Goal: Purchase product/service

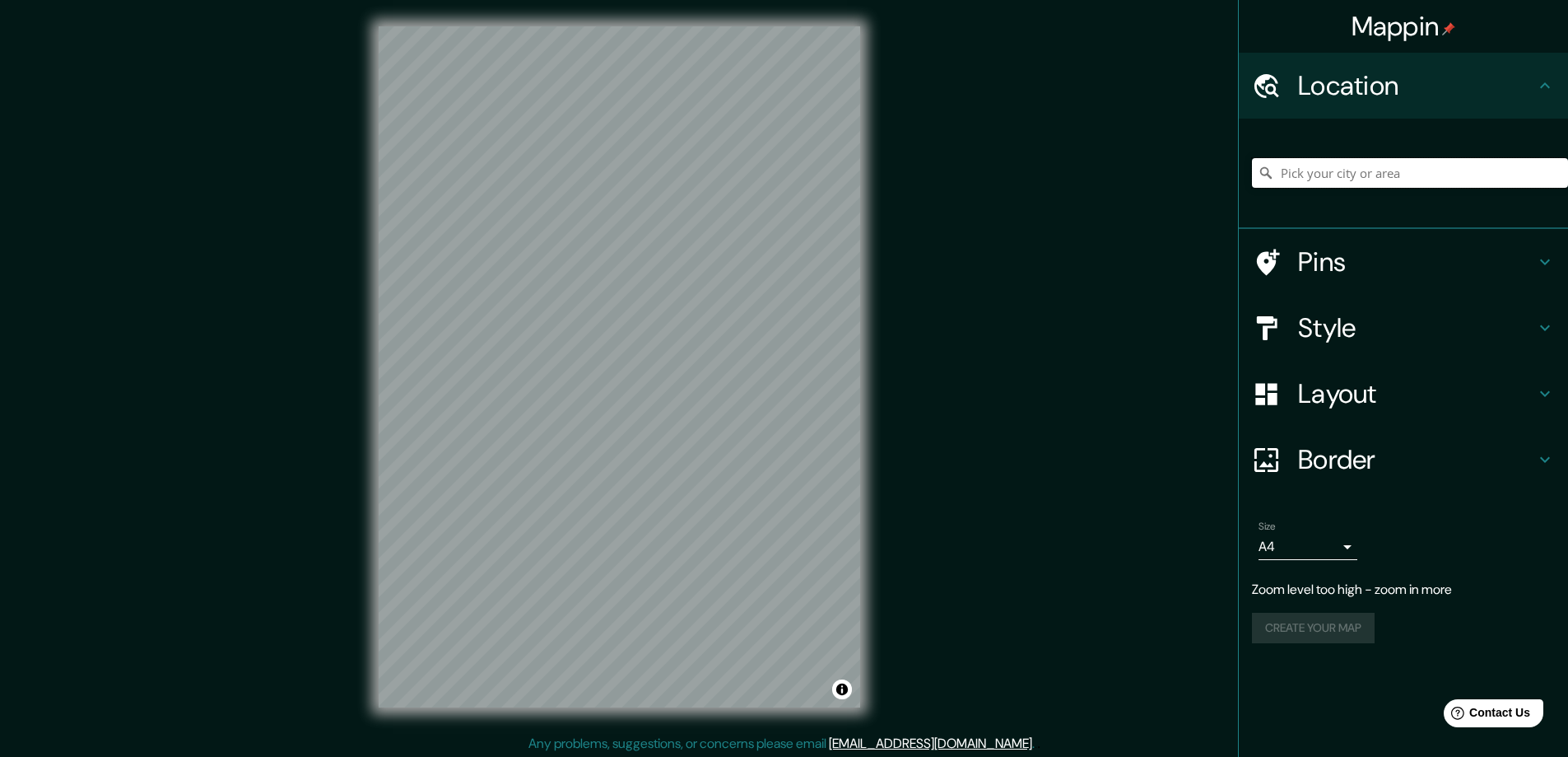
click at [1308, 171] on input "Pick your city or area" at bounding box center [1410, 173] width 316 height 30
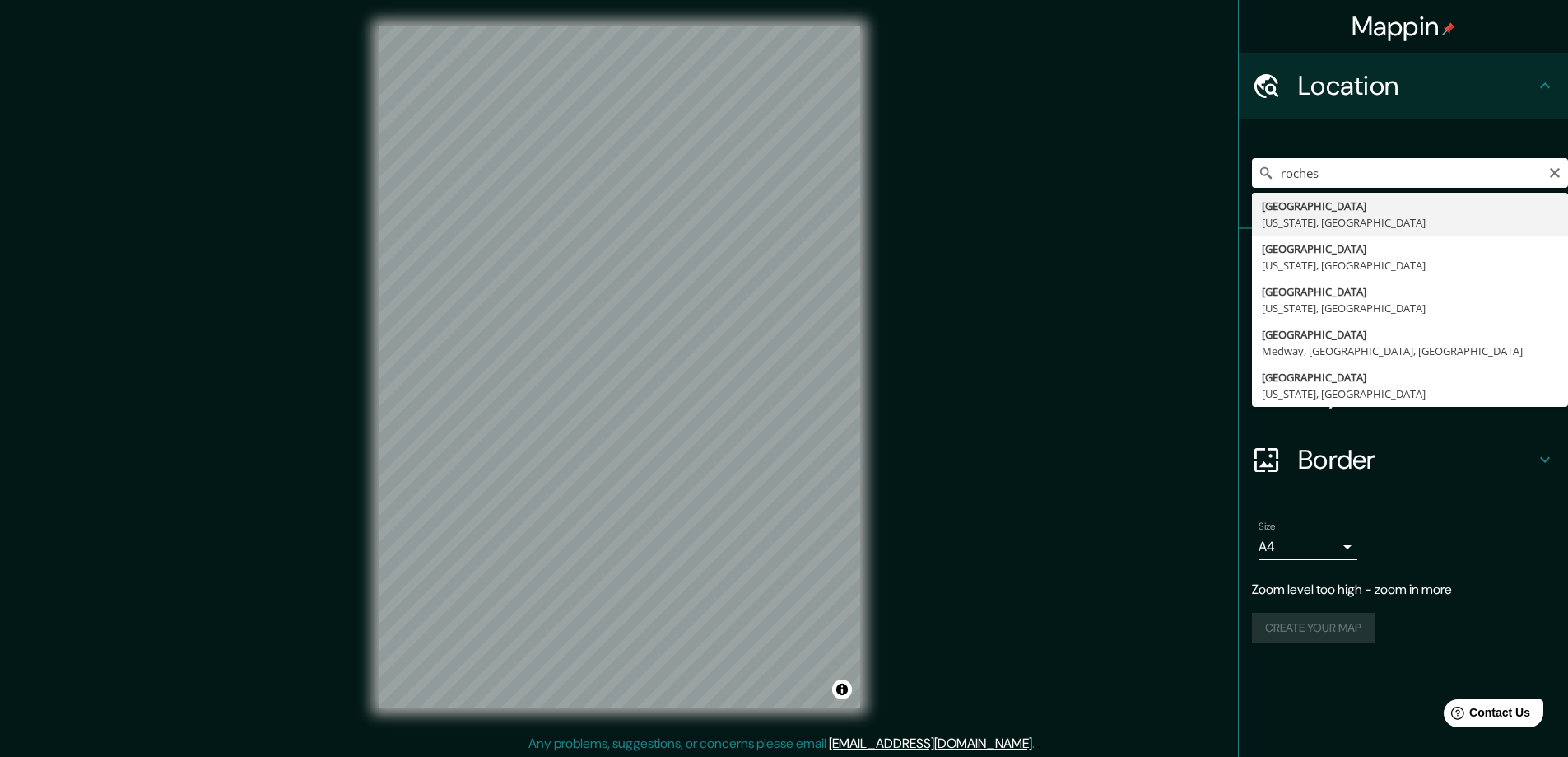
type input "[GEOGRAPHIC_DATA], [US_STATE], [GEOGRAPHIC_DATA]"
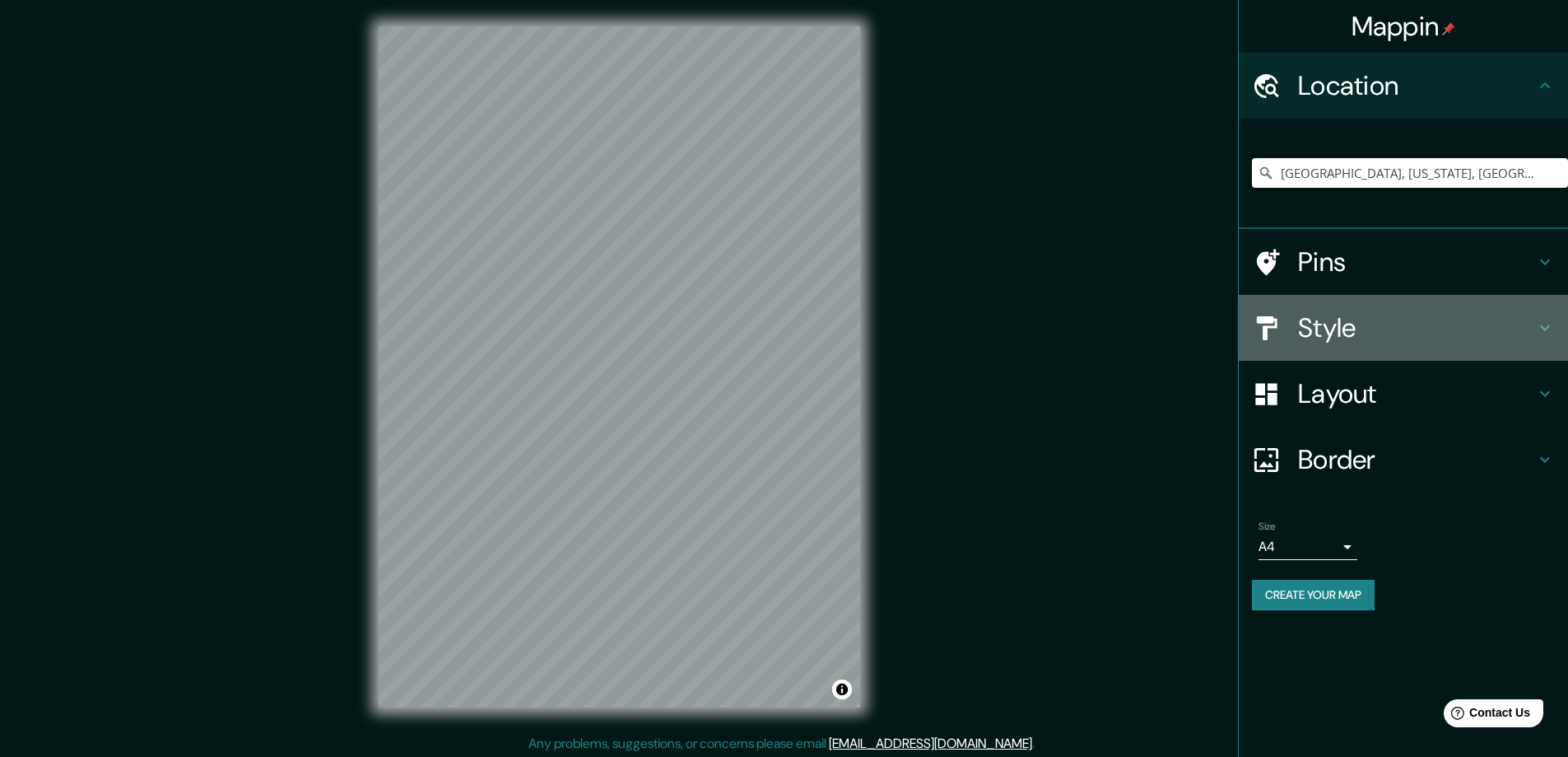
click at [1334, 327] on h4 "Style" at bounding box center [1417, 328] width 237 height 33
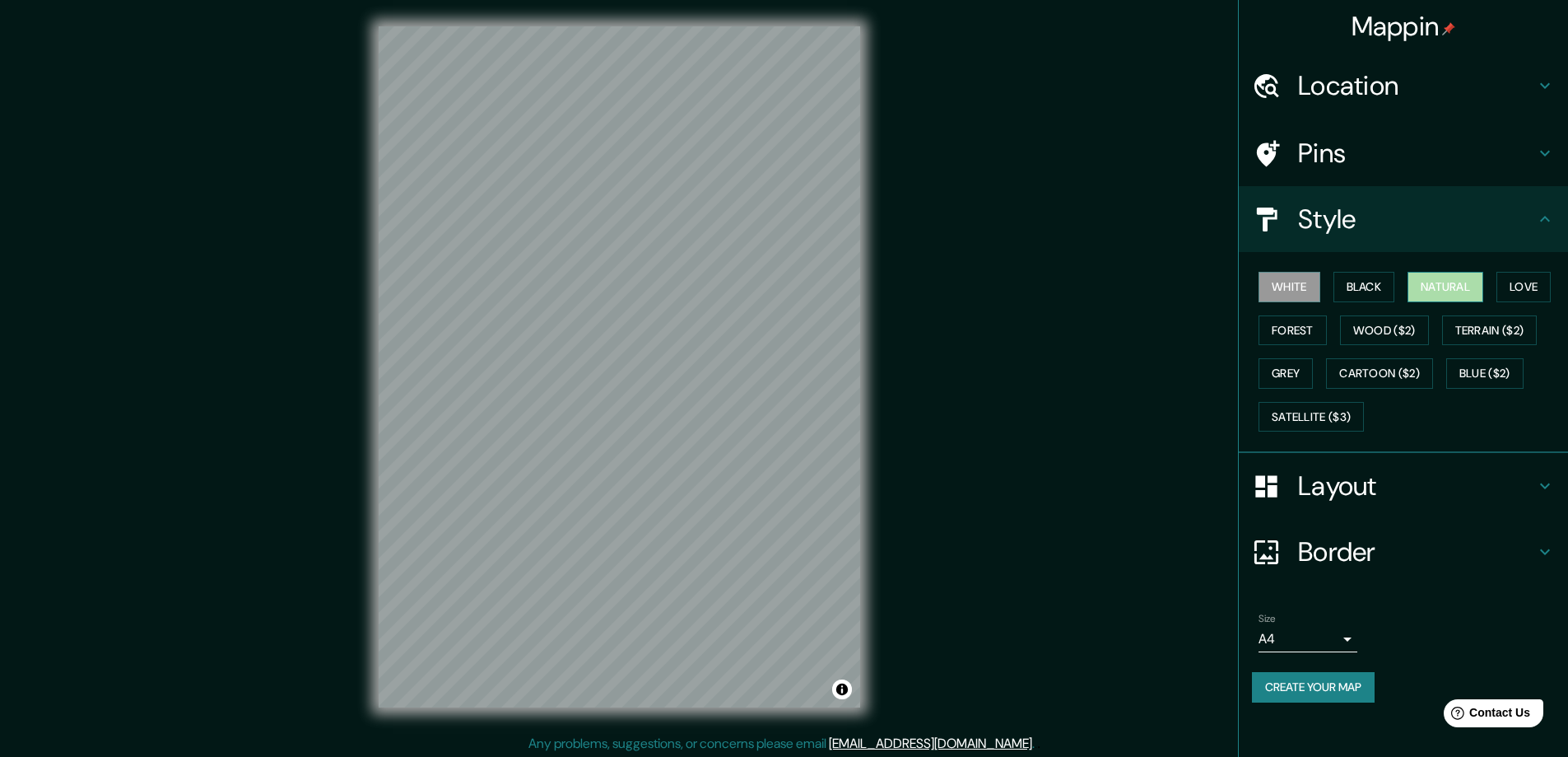
click at [1446, 285] on button "Natural" at bounding box center [1446, 286] width 76 height 30
click at [1475, 336] on button "Terrain ($2)" at bounding box center [1489, 330] width 95 height 30
click at [1285, 330] on button "Forest" at bounding box center [1292, 330] width 68 height 30
click at [1316, 416] on button "Satellite ($3)" at bounding box center [1311, 416] width 106 height 30
click at [1443, 286] on button "Natural" at bounding box center [1446, 286] width 76 height 30
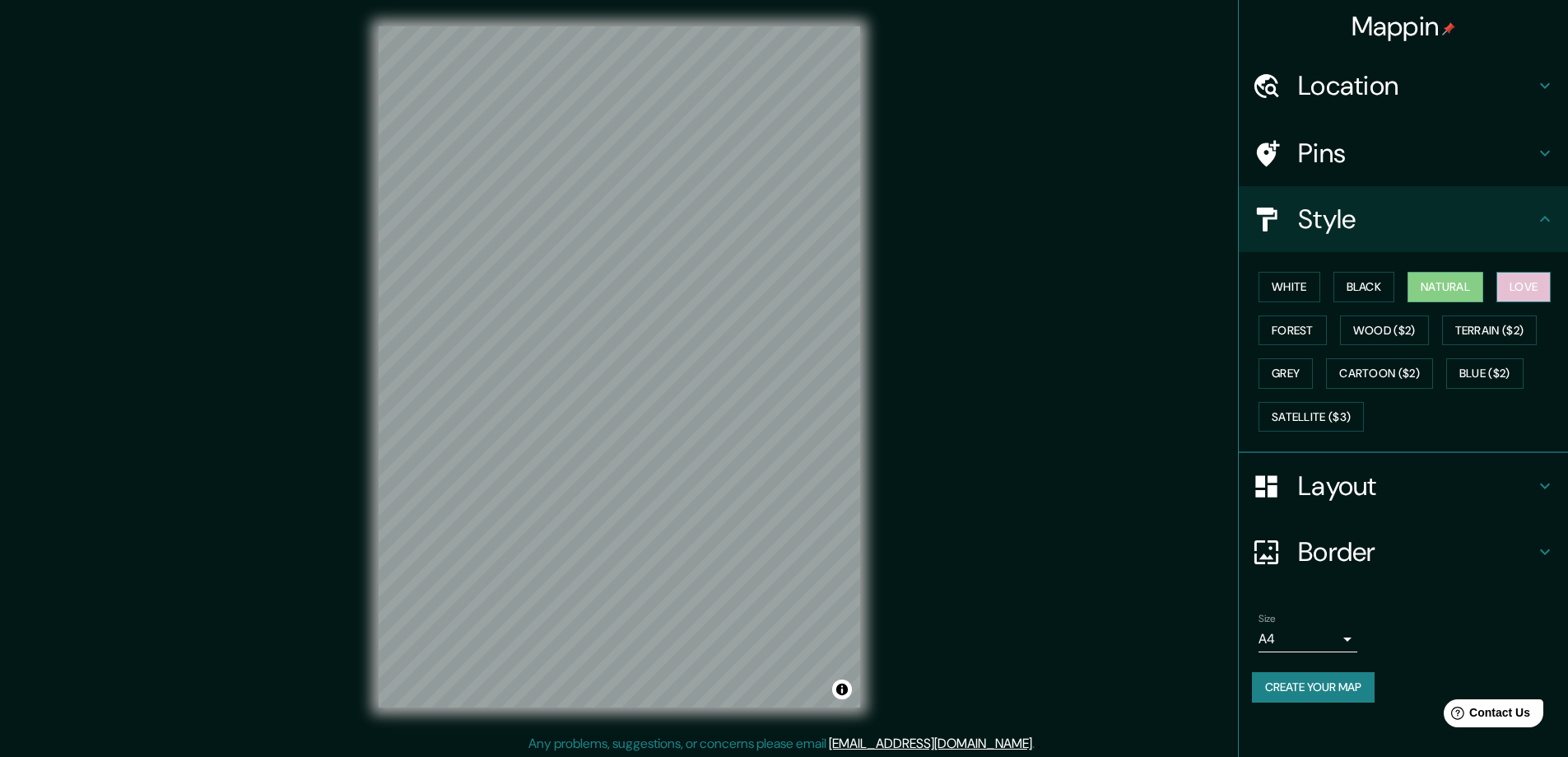
click at [1533, 284] on button "Love" at bounding box center [1523, 286] width 54 height 30
click at [1290, 283] on button "White" at bounding box center [1290, 286] width 62 height 30
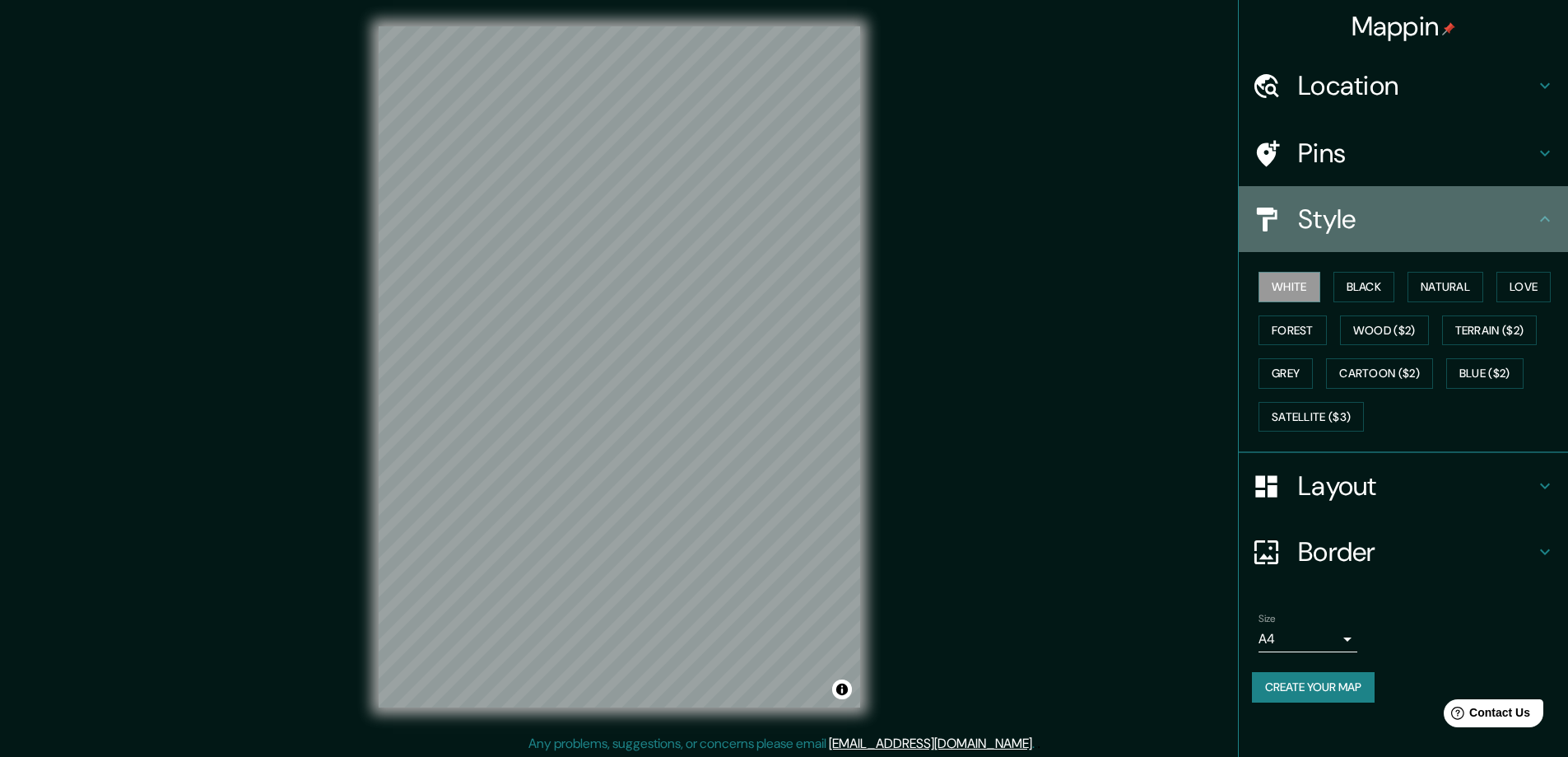
click at [1541, 218] on icon at bounding box center [1545, 218] width 19 height 19
click at [1543, 217] on icon at bounding box center [1545, 218] width 19 height 19
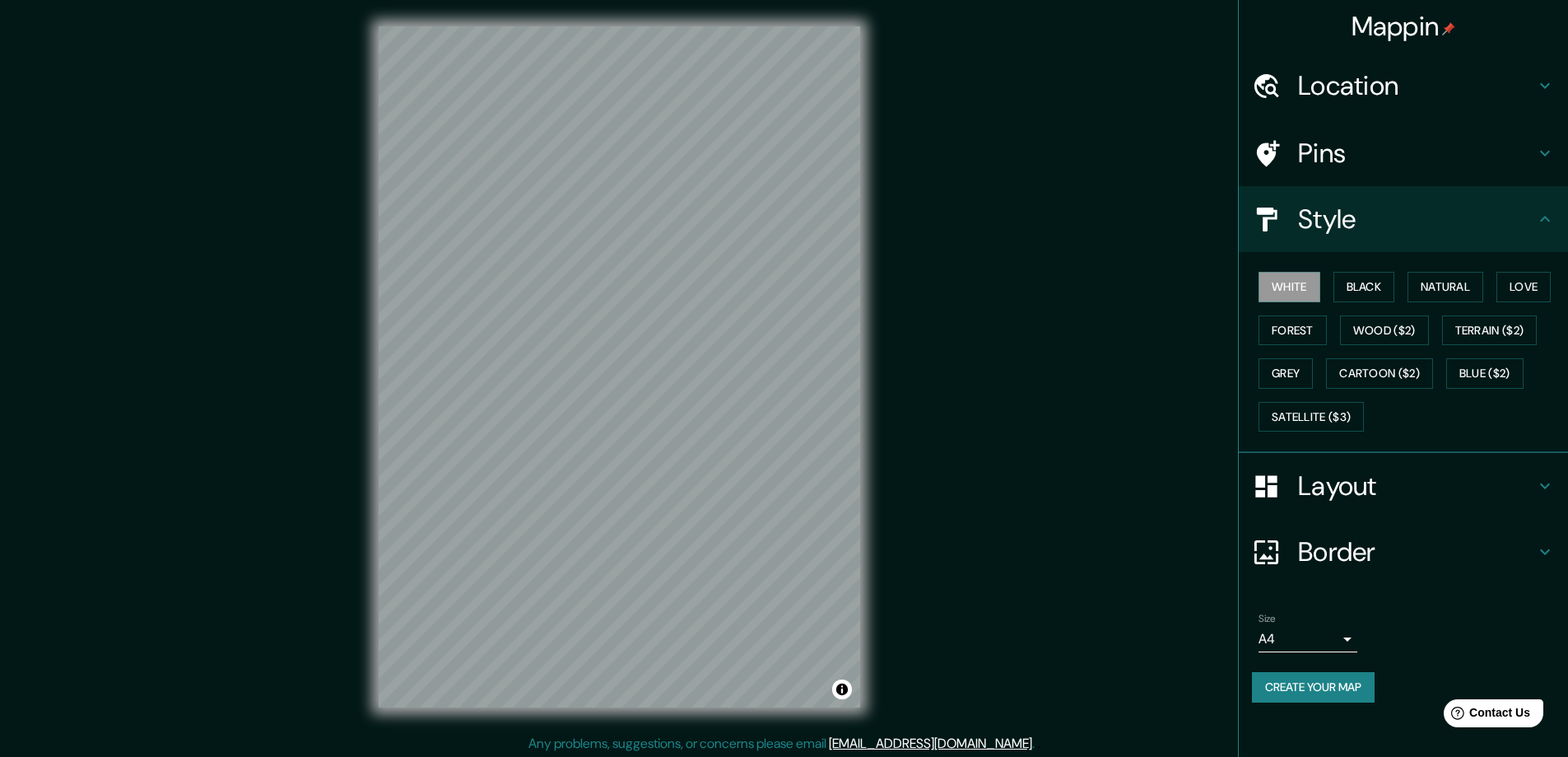
click at [1473, 432] on div "White Black Natural Love Forest Wood ($2) Terrain ($2) Grey Cartoon ($2) Blue (…" at bounding box center [1410, 351] width 316 height 173
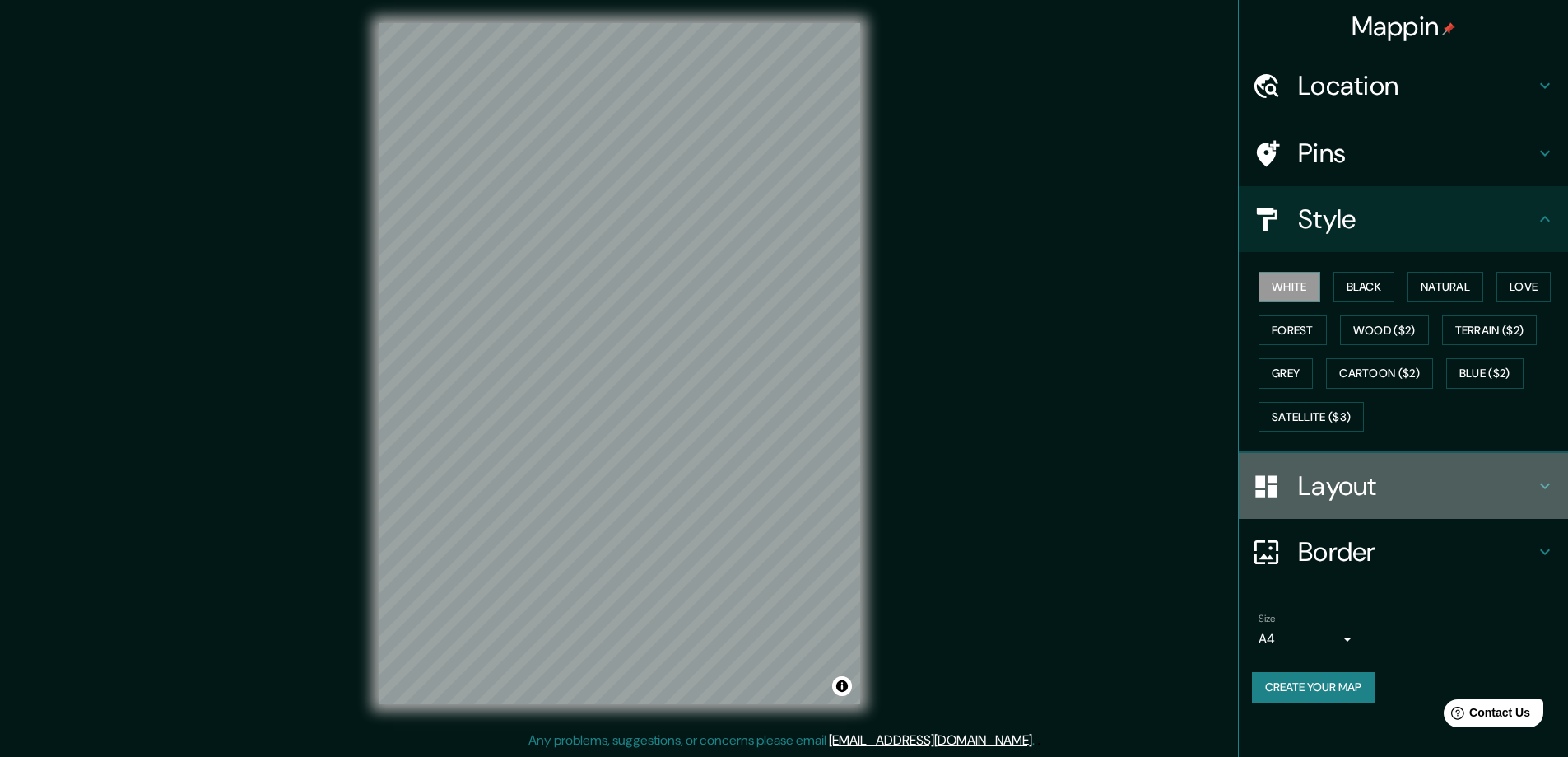
click at [1355, 486] on h4 "Layout" at bounding box center [1417, 486] width 237 height 33
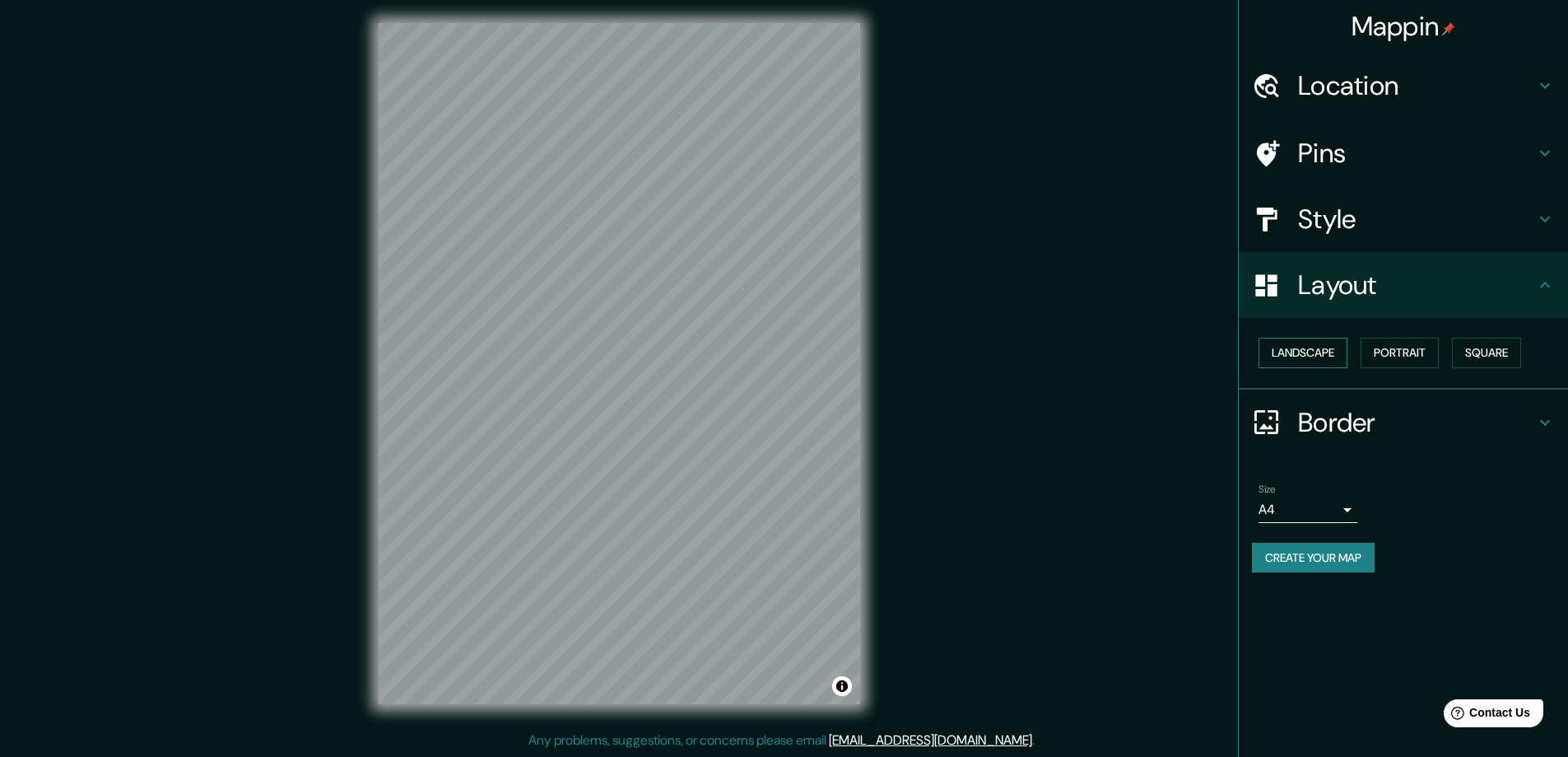
click at [1317, 355] on button "Landscape" at bounding box center [1303, 352] width 89 height 30
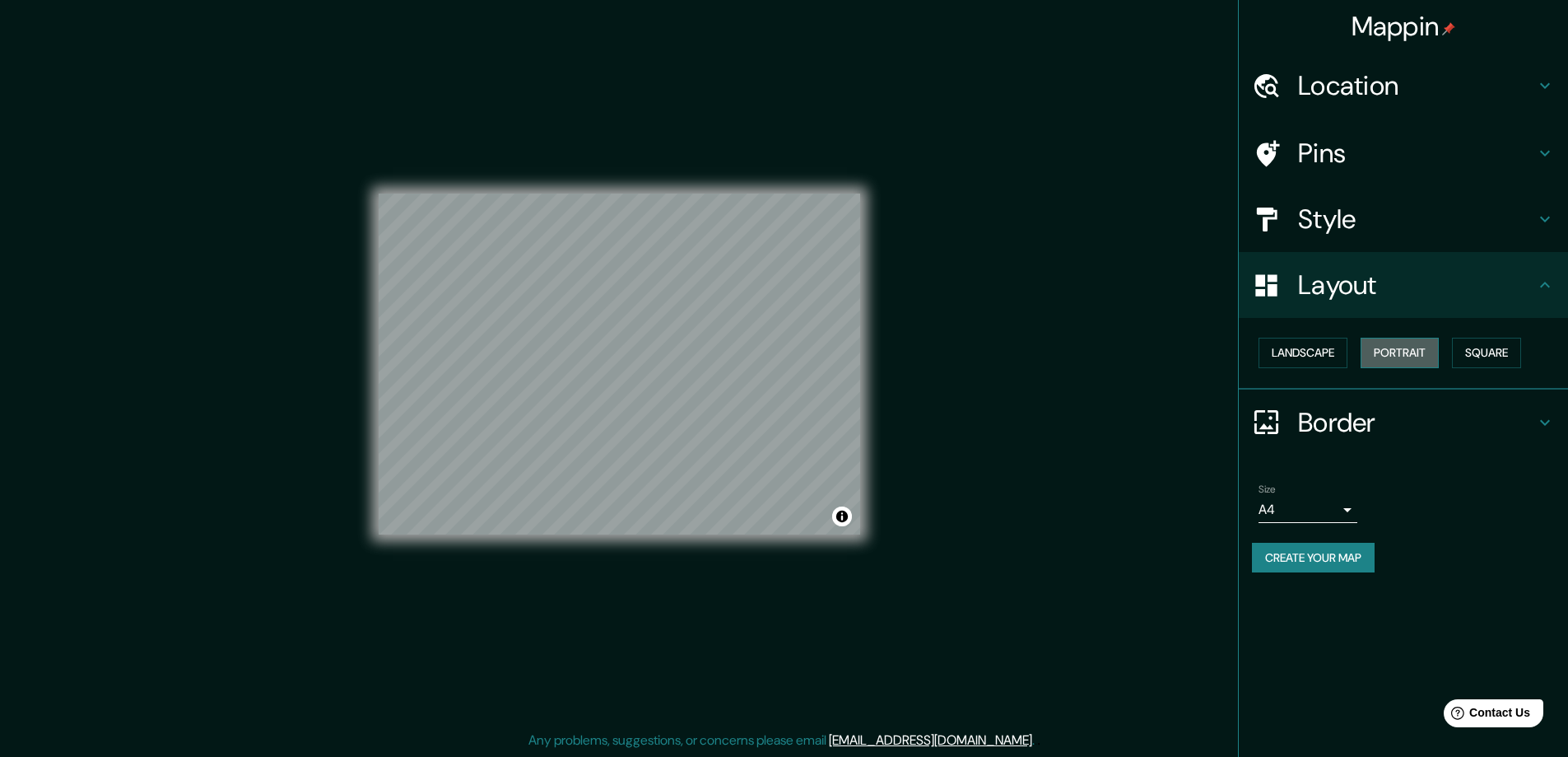
click at [1408, 353] on button "Portrait" at bounding box center [1399, 352] width 79 height 30
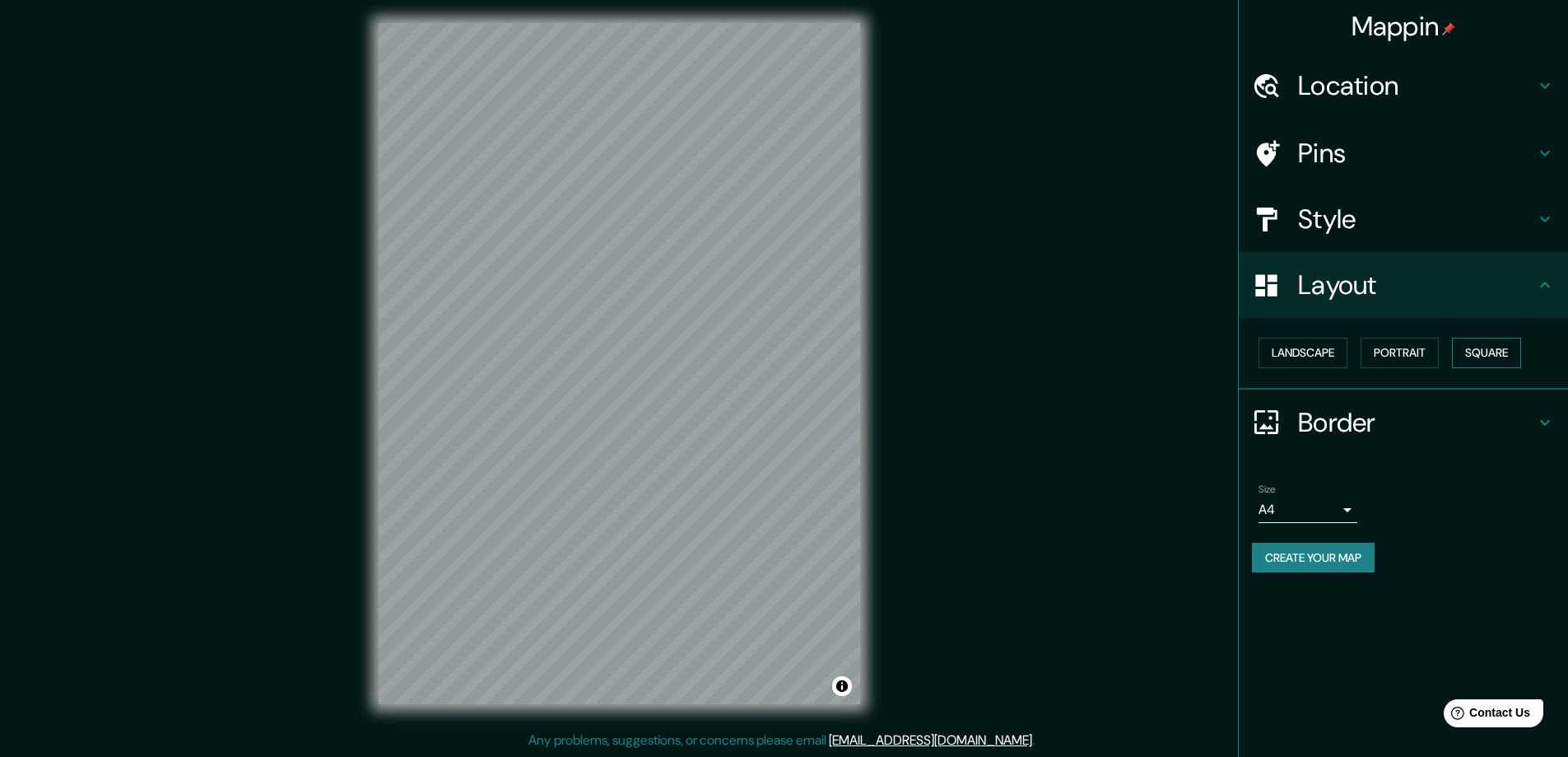
click at [1497, 350] on button "Square" at bounding box center [1486, 352] width 69 height 30
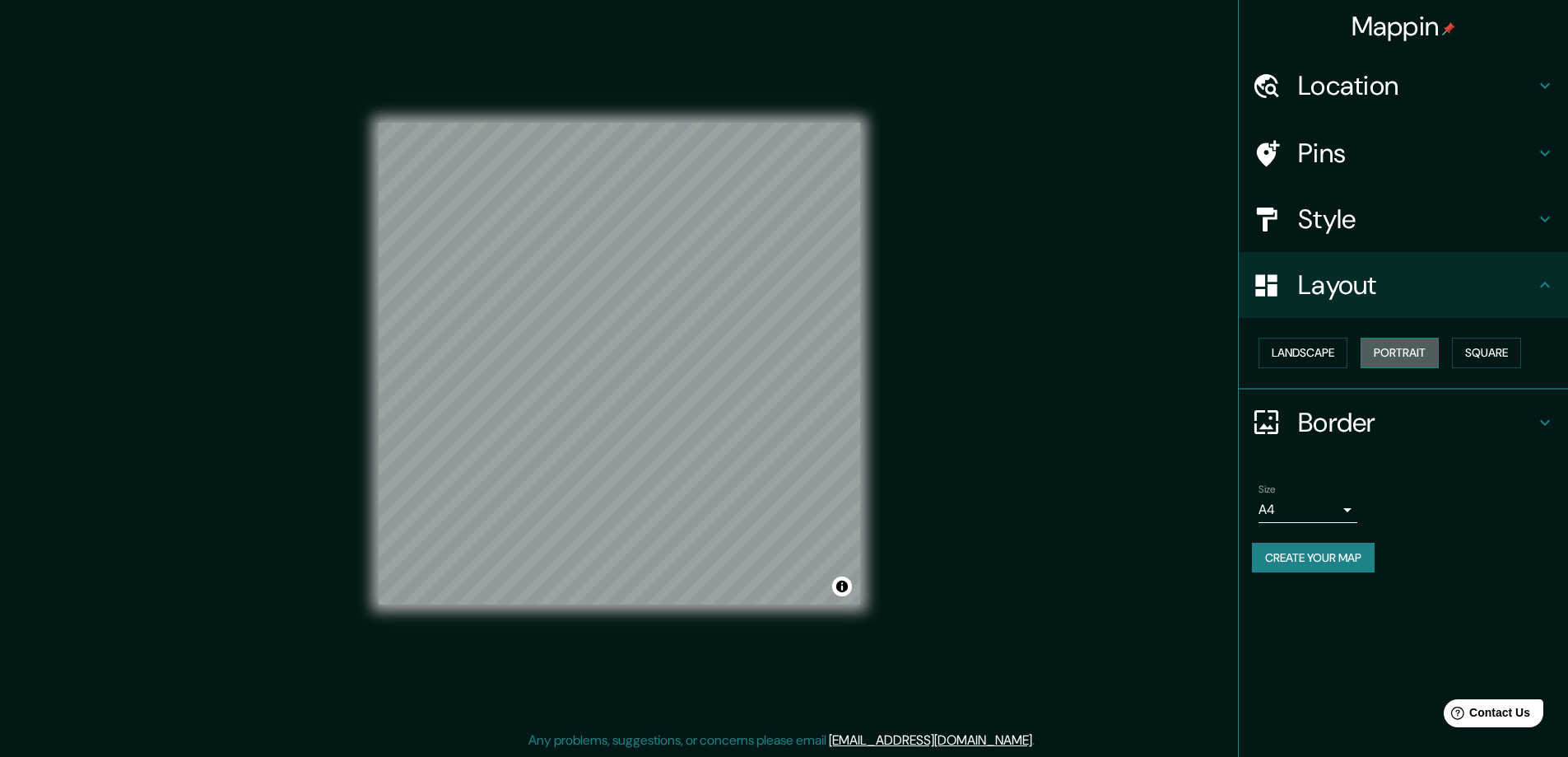
click at [1399, 356] on button "Portrait" at bounding box center [1399, 352] width 79 height 30
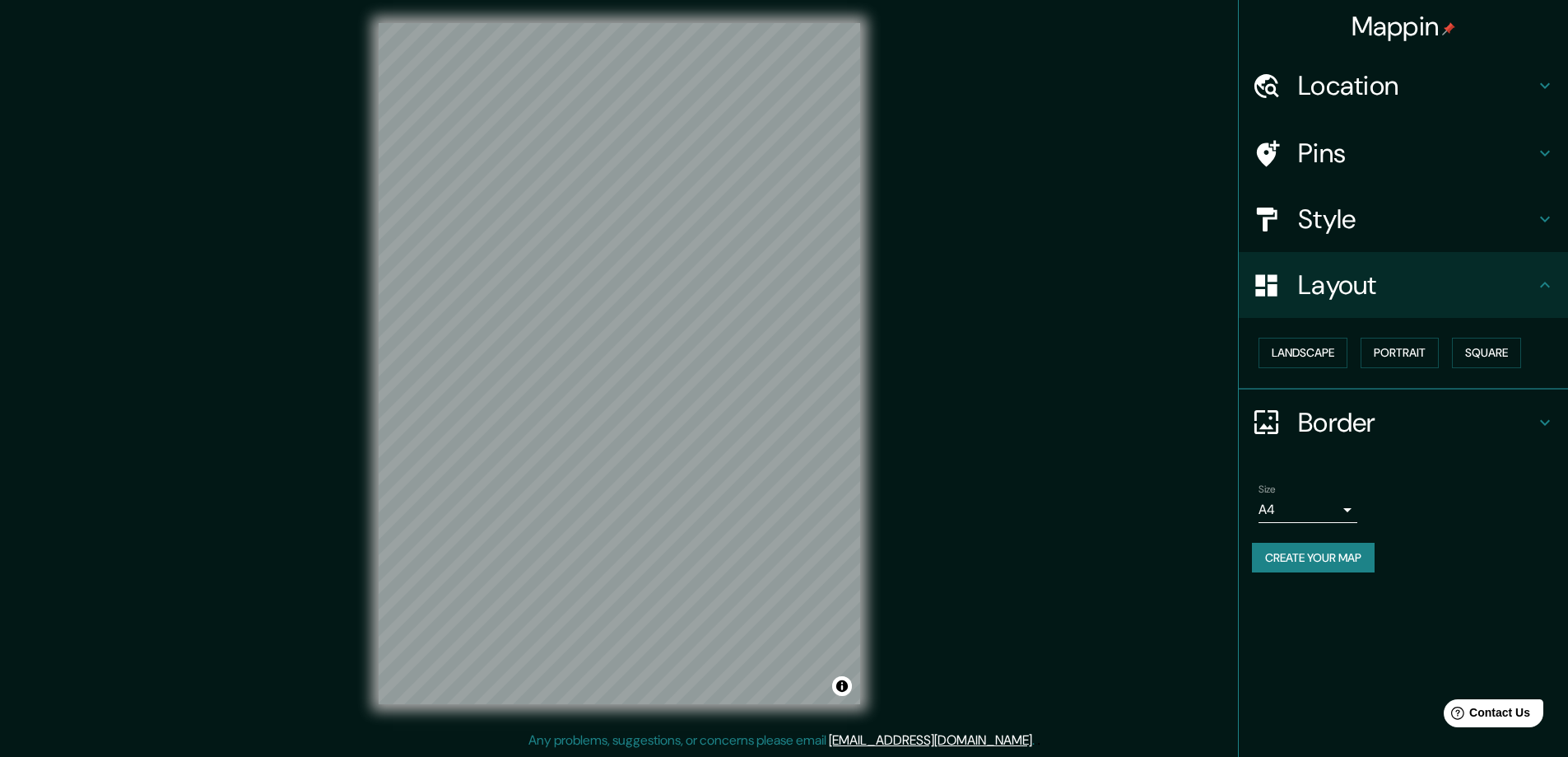
click at [1544, 420] on icon at bounding box center [1545, 422] width 19 height 19
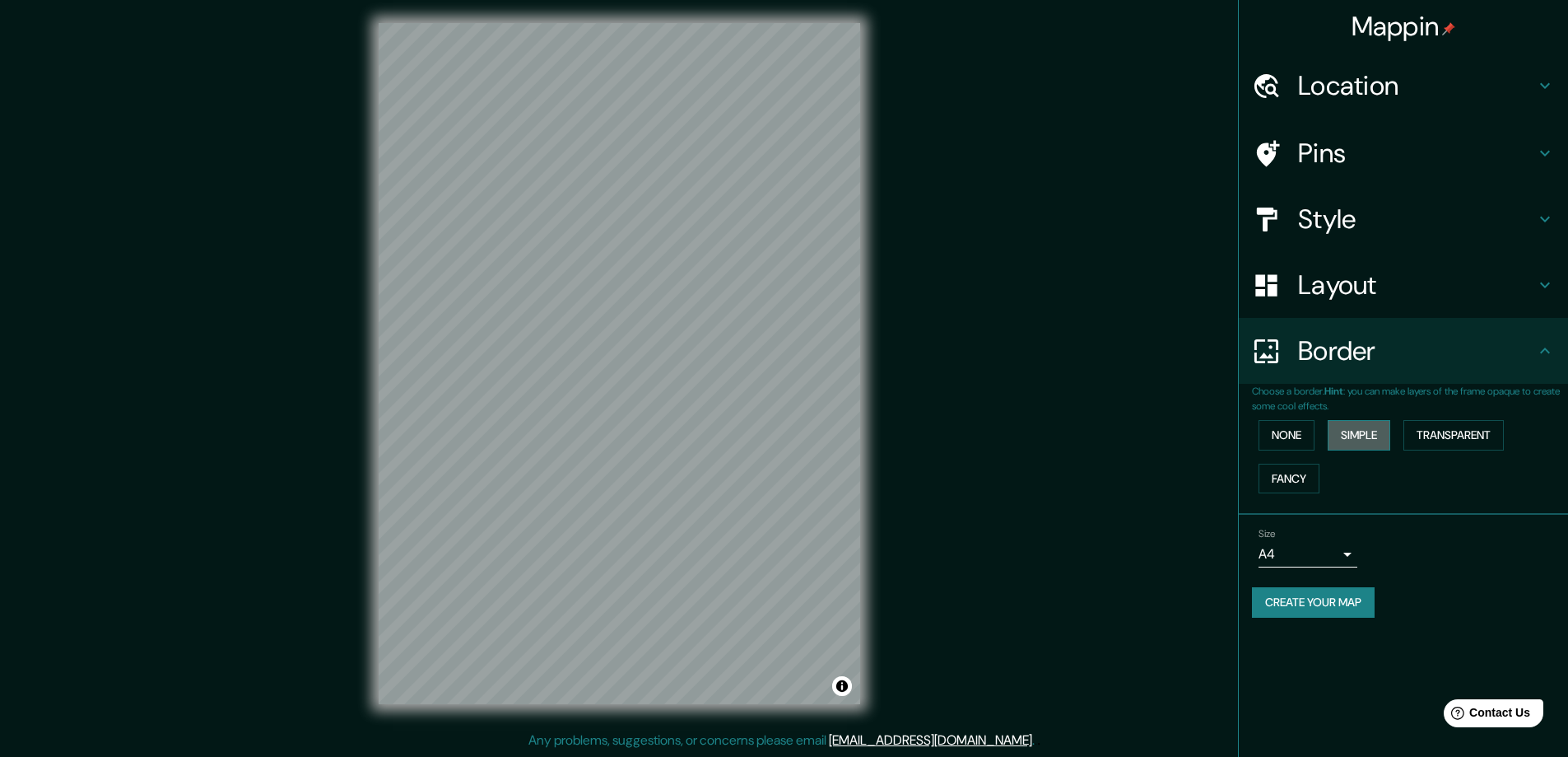
click at [1355, 437] on button "Simple" at bounding box center [1358, 435] width 62 height 30
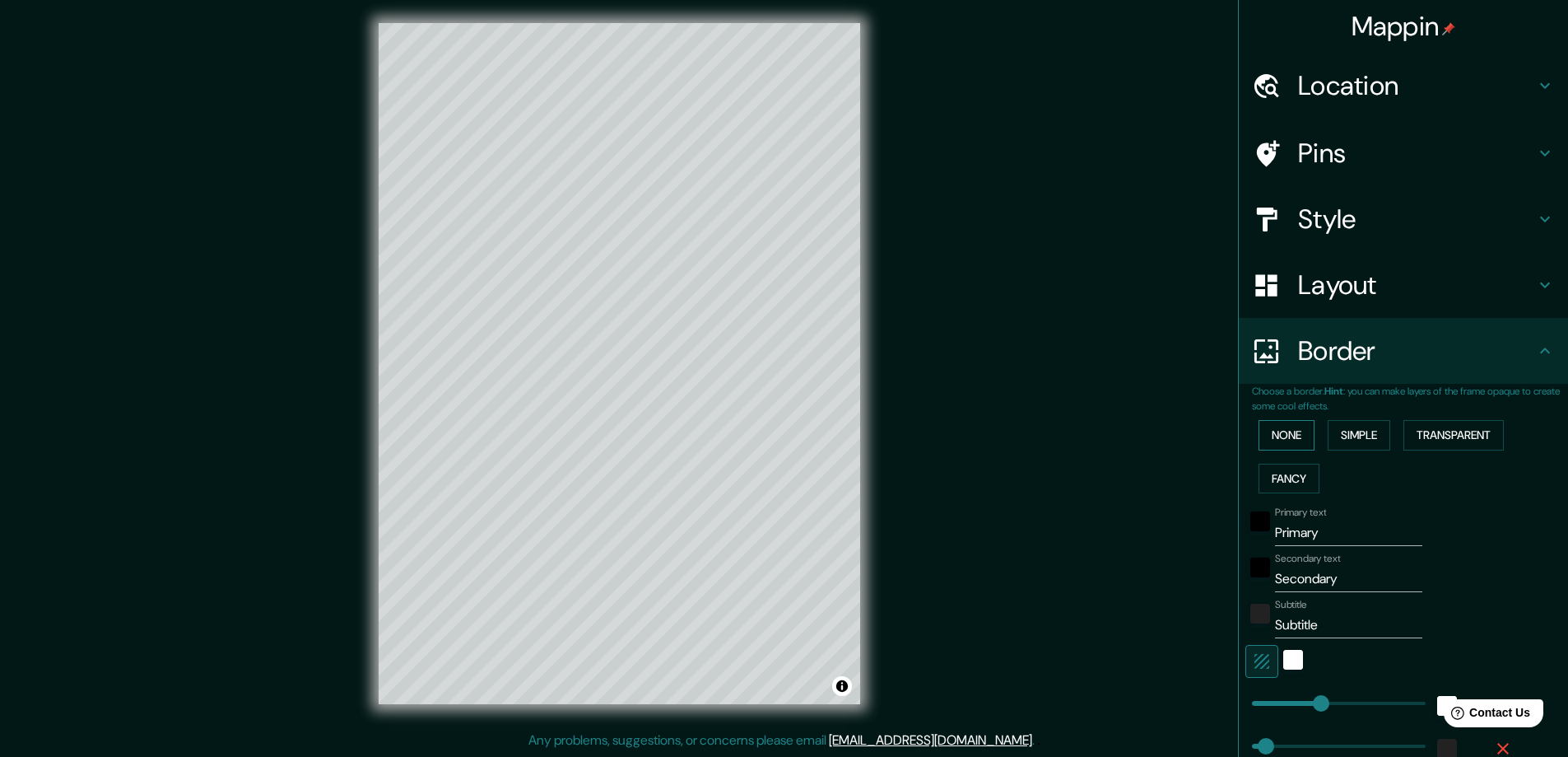
click at [1280, 434] on button "None" at bounding box center [1287, 435] width 56 height 30
